Goal: Task Accomplishment & Management: Manage account settings

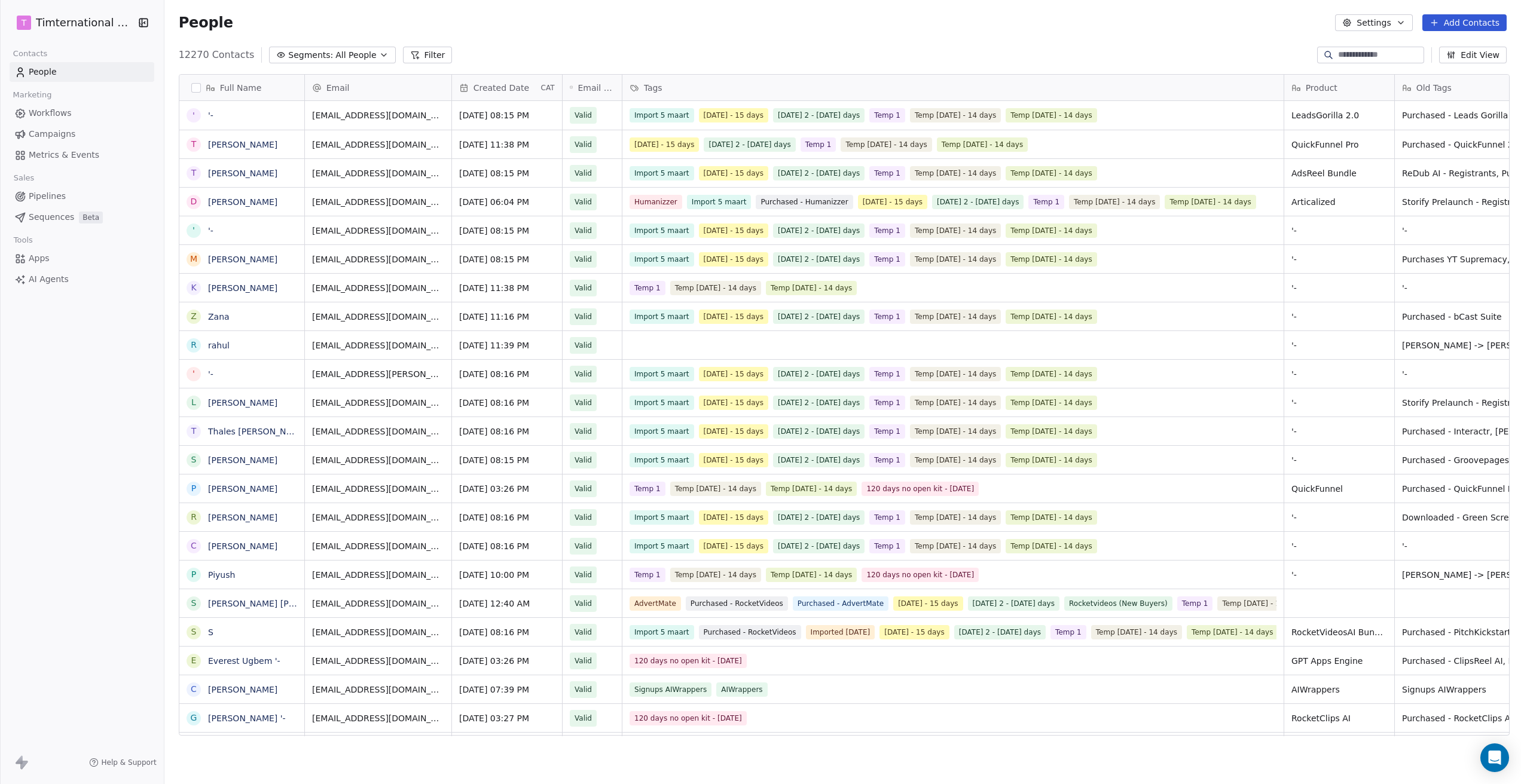
scroll to position [681, 1351]
